Goal: Transaction & Acquisition: Purchase product/service

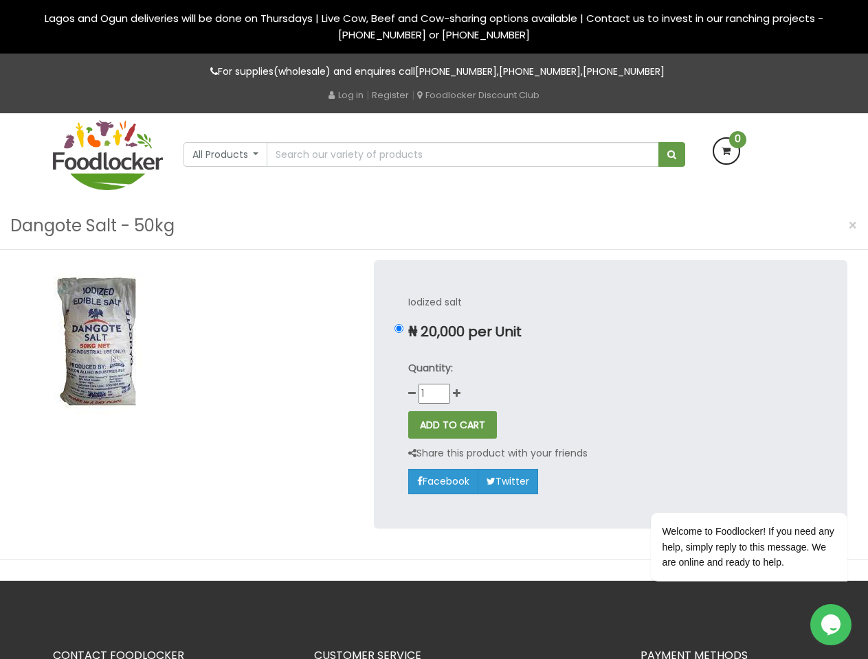
click at [433, 330] on p "₦ 20,000 per Unit" at bounding box center [610, 332] width 405 height 16
click at [403, 330] on input "₦ 20,000 per Unit" at bounding box center [398, 328] width 9 height 9
click at [726, 151] on icon at bounding box center [726, 151] width 25 height 25
click at [398, 328] on input "₦ 20,000 per Unit" at bounding box center [398, 328] width 9 height 9
click at [411, 394] on icon at bounding box center [412, 394] width 8 height 10
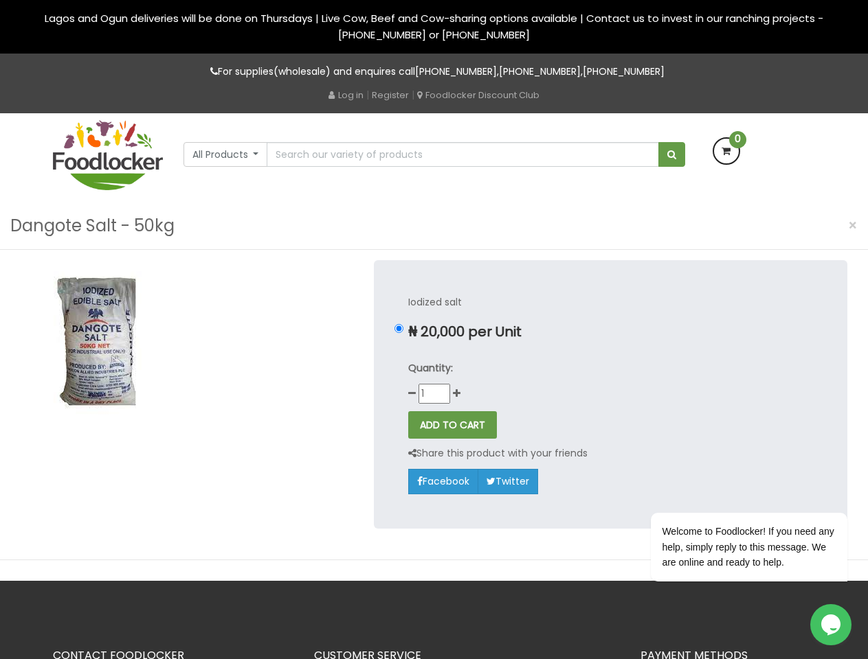
click at [455, 394] on icon at bounding box center [457, 394] width 8 height 10
type input "2"
click at [831, 625] on icon "Chat widget" at bounding box center [830, 625] width 19 height 21
